Goal: Task Accomplishment & Management: Use online tool/utility

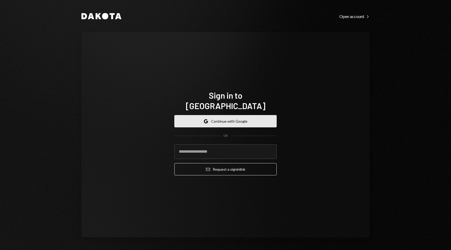
click at [220, 115] on button "Google Continue with Google" at bounding box center [225, 121] width 102 height 12
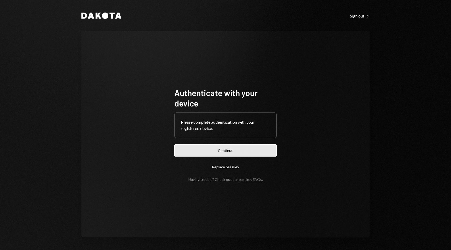
click at [195, 155] on button "Continue" at bounding box center [225, 150] width 102 height 12
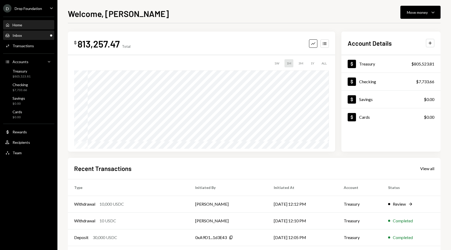
click at [45, 37] on div "Inbox Inbox" at bounding box center [28, 35] width 47 height 5
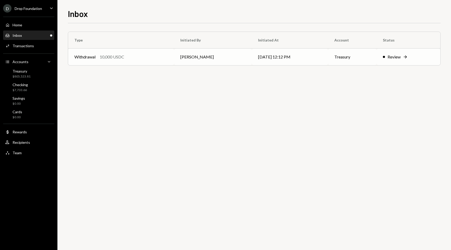
click at [396, 56] on div "Review" at bounding box center [394, 57] width 13 height 6
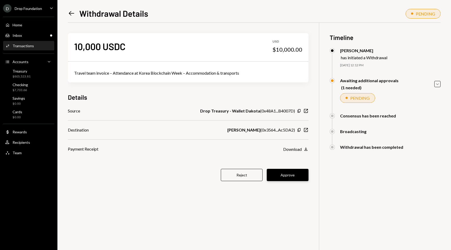
click at [295, 176] on button "Approve" at bounding box center [288, 175] width 42 height 12
